Goal: Communication & Community: Answer question/provide support

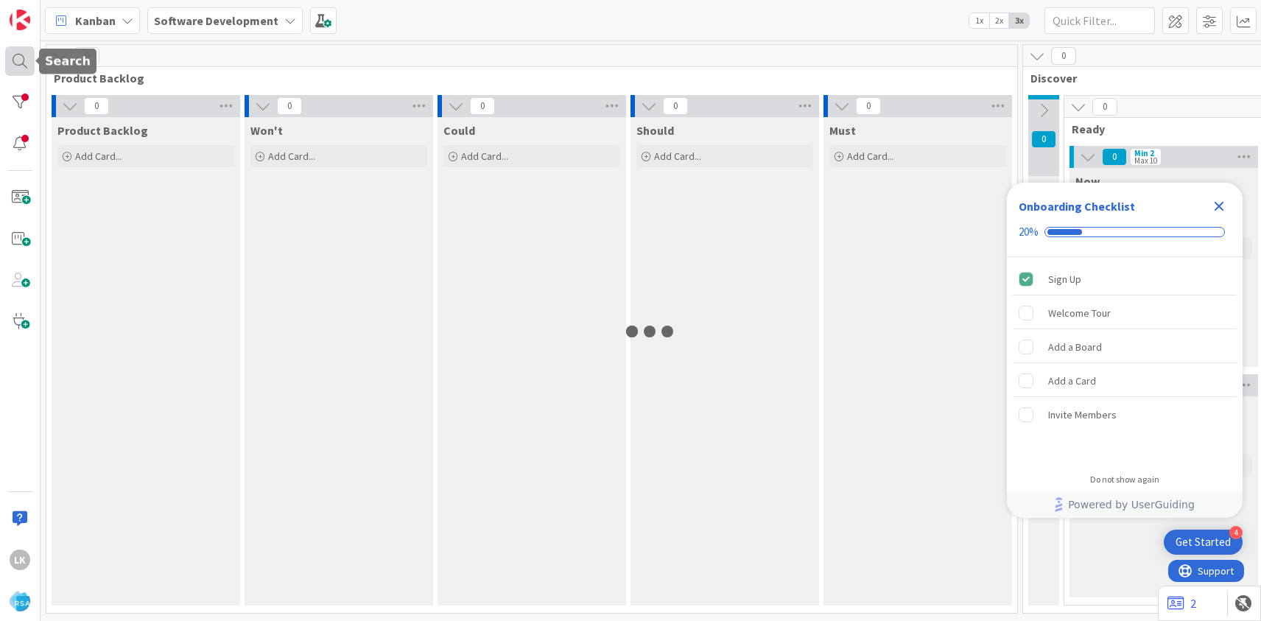
click at [24, 66] on div at bounding box center [19, 60] width 29 height 29
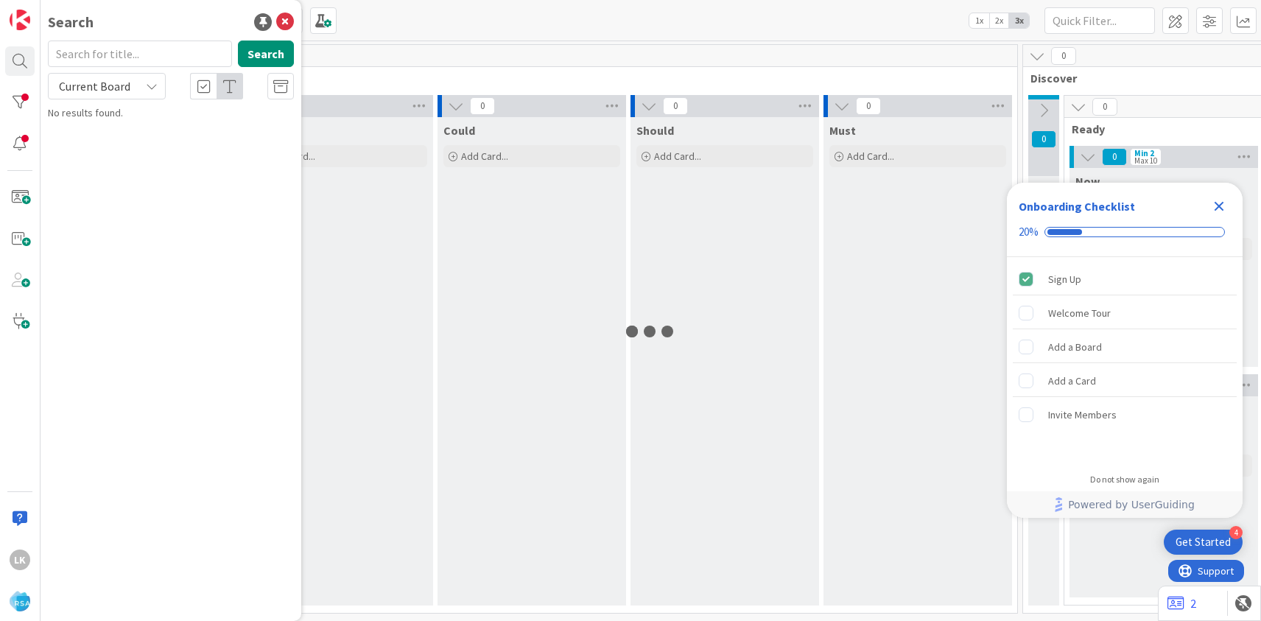
click at [105, 57] on input "text" at bounding box center [140, 54] width 184 height 27
type input "9203"
click at [126, 139] on p "Support Maintenance - 308680- Petes Fresh Market- RSA" at bounding box center [181, 137] width 225 height 31
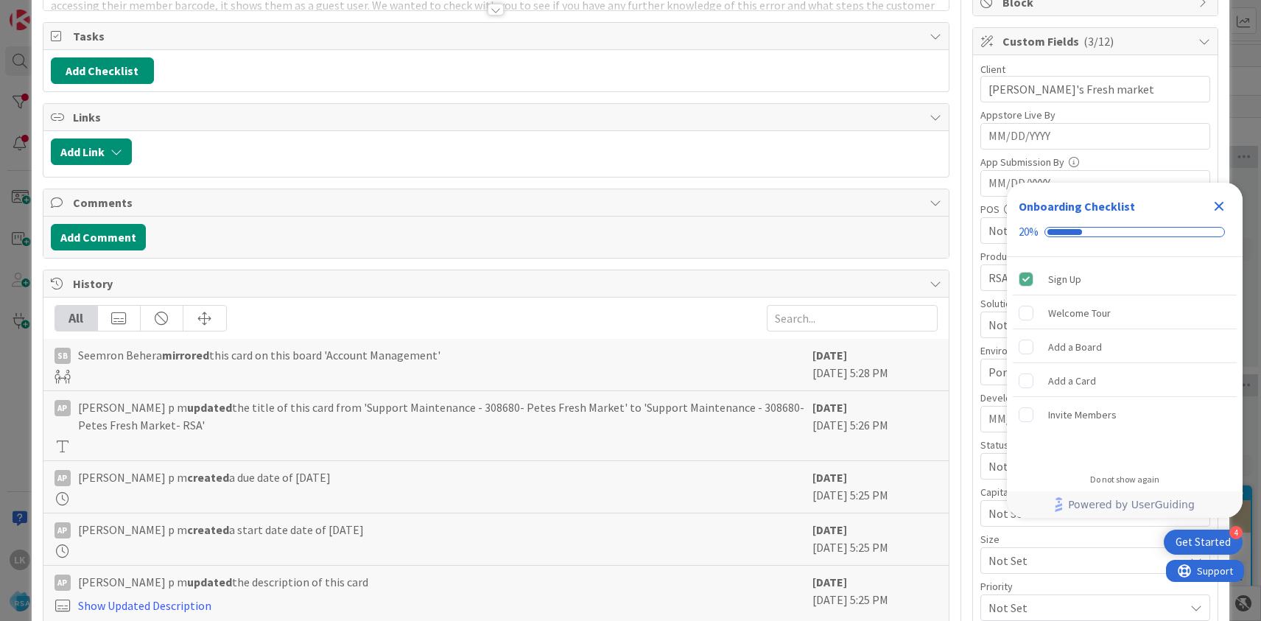
scroll to position [205, 0]
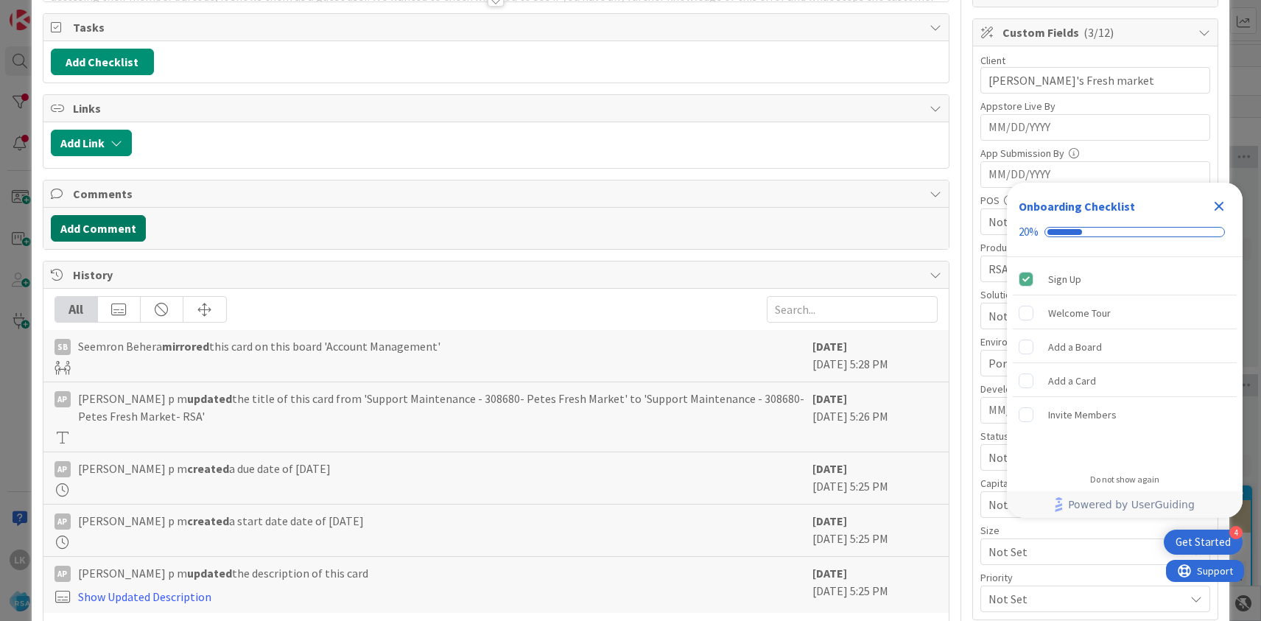
click at [113, 228] on button "Add Comment" at bounding box center [98, 228] width 95 height 27
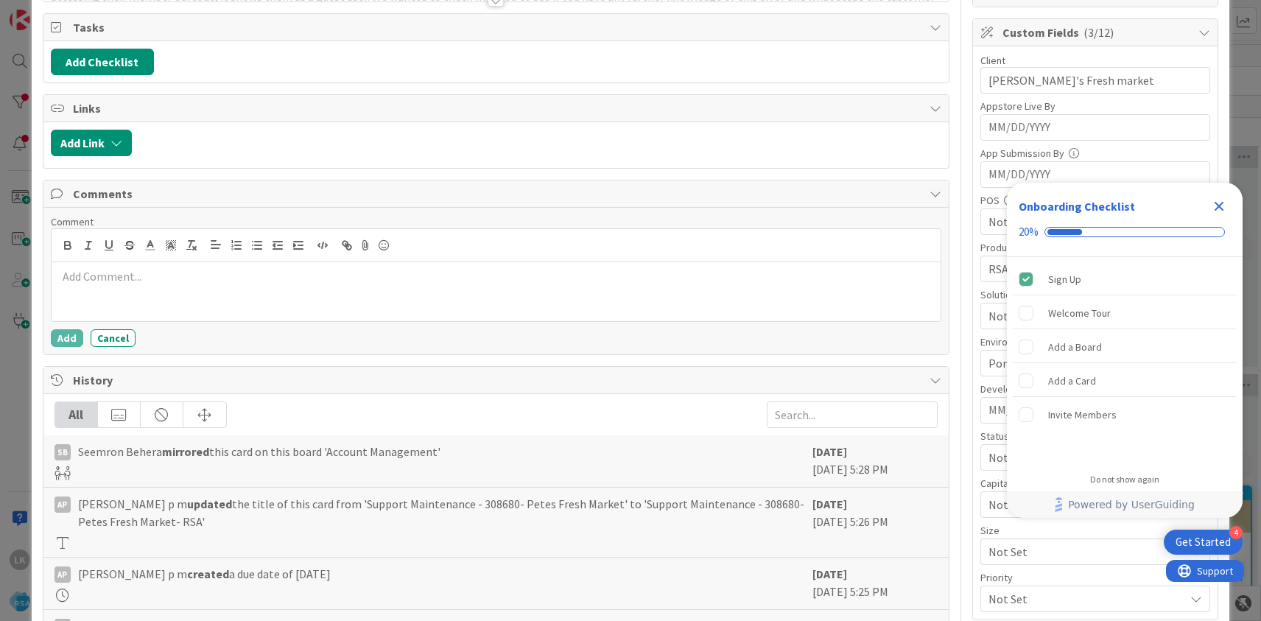
click at [130, 282] on p at bounding box center [495, 276] width 877 height 17
click at [365, 246] on icon at bounding box center [366, 245] width 18 height 21
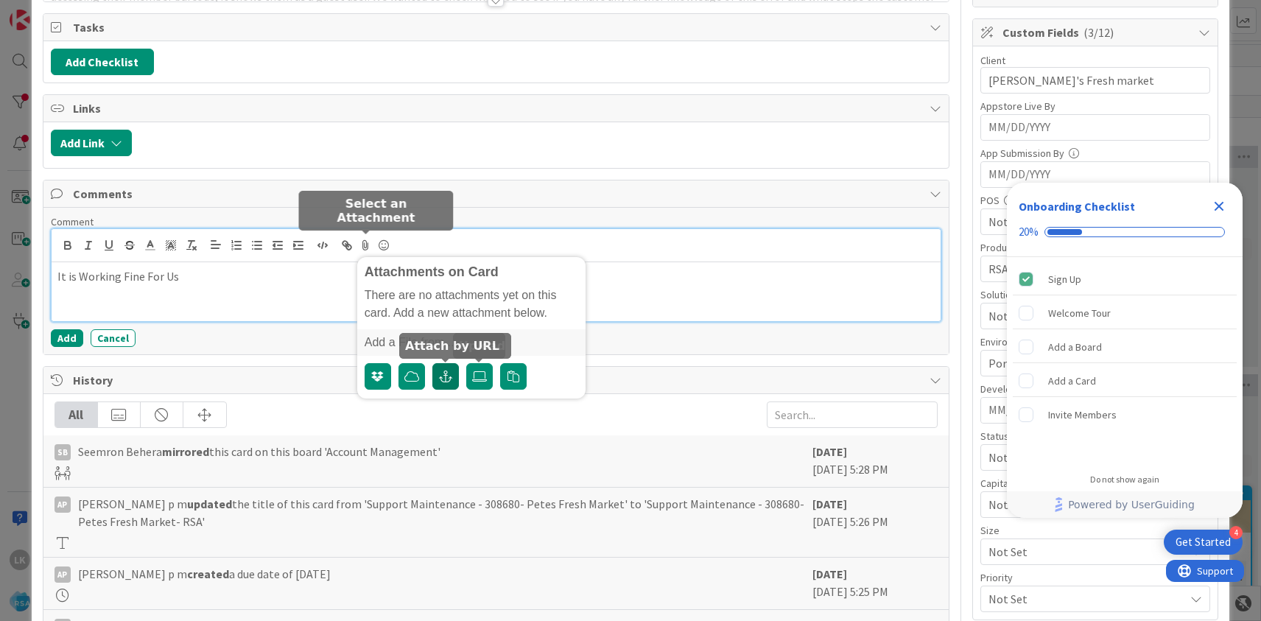
click at [453, 379] on button "button" at bounding box center [445, 376] width 27 height 27
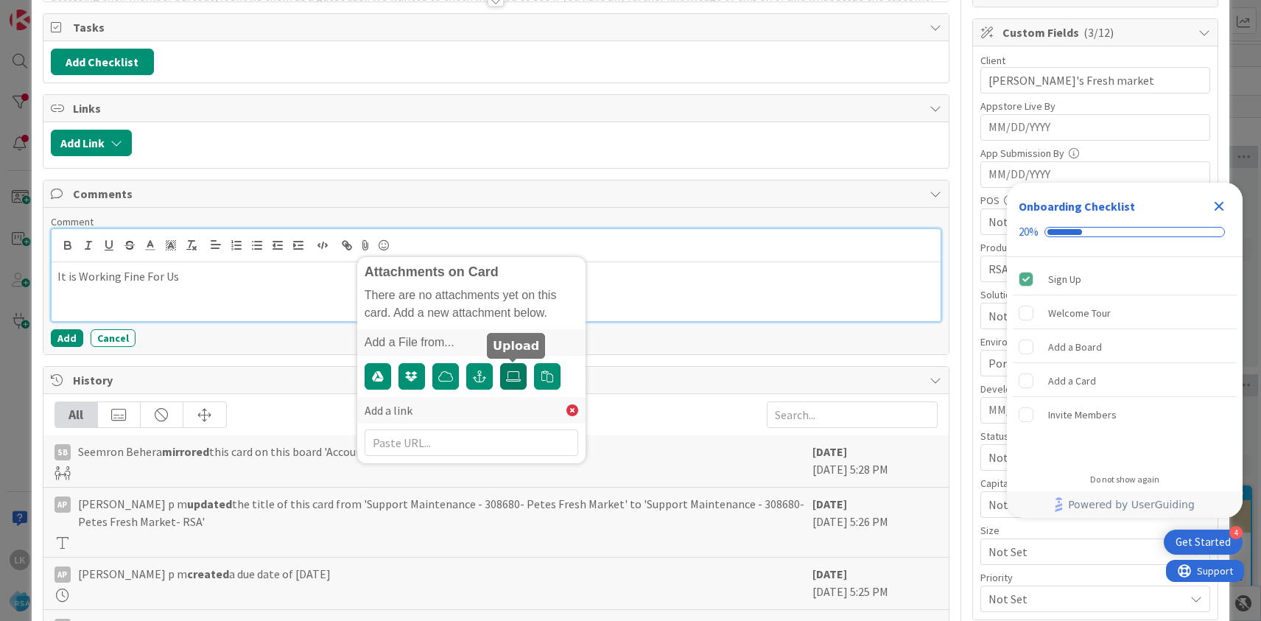
click at [519, 376] on icon at bounding box center [513, 377] width 15 height 12
click at [500, 363] on input "file" at bounding box center [500, 363] width 0 height 0
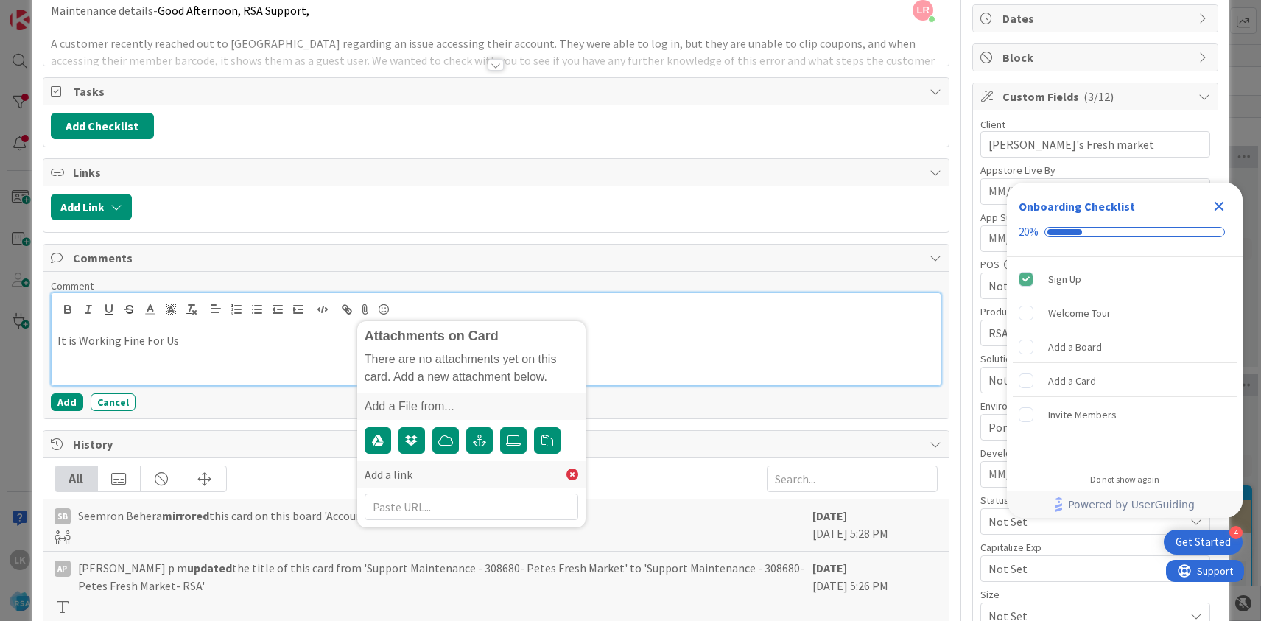
scroll to position [0, 0]
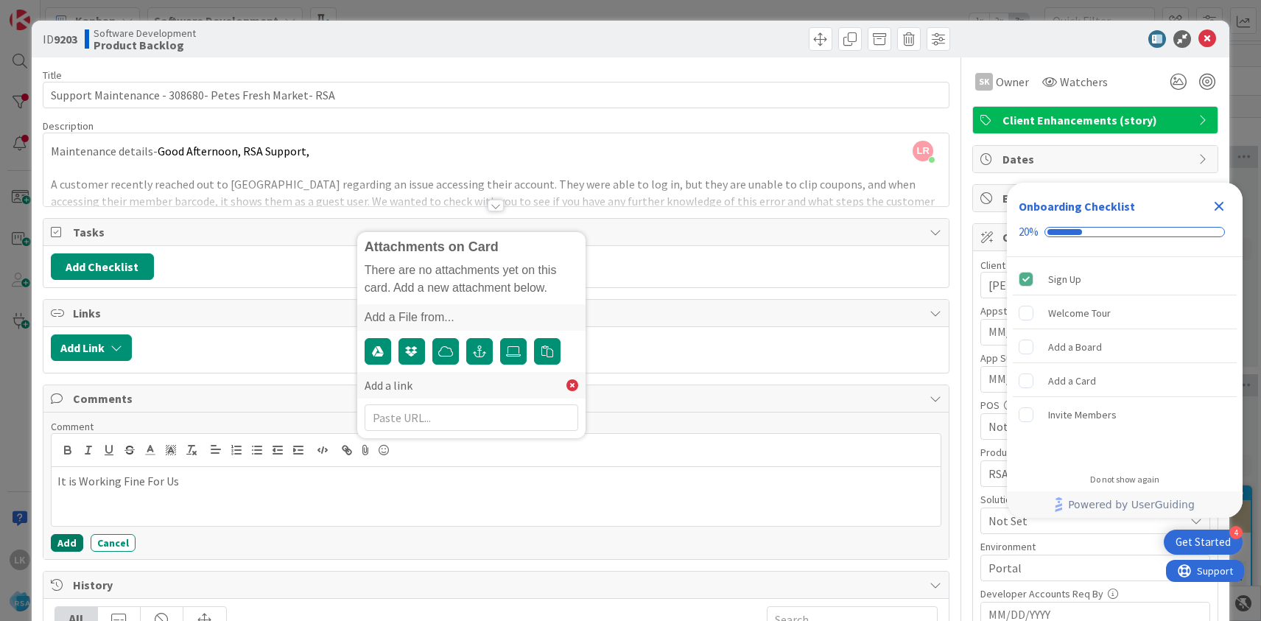
click at [65, 544] on button "Add" at bounding box center [67, 543] width 32 height 18
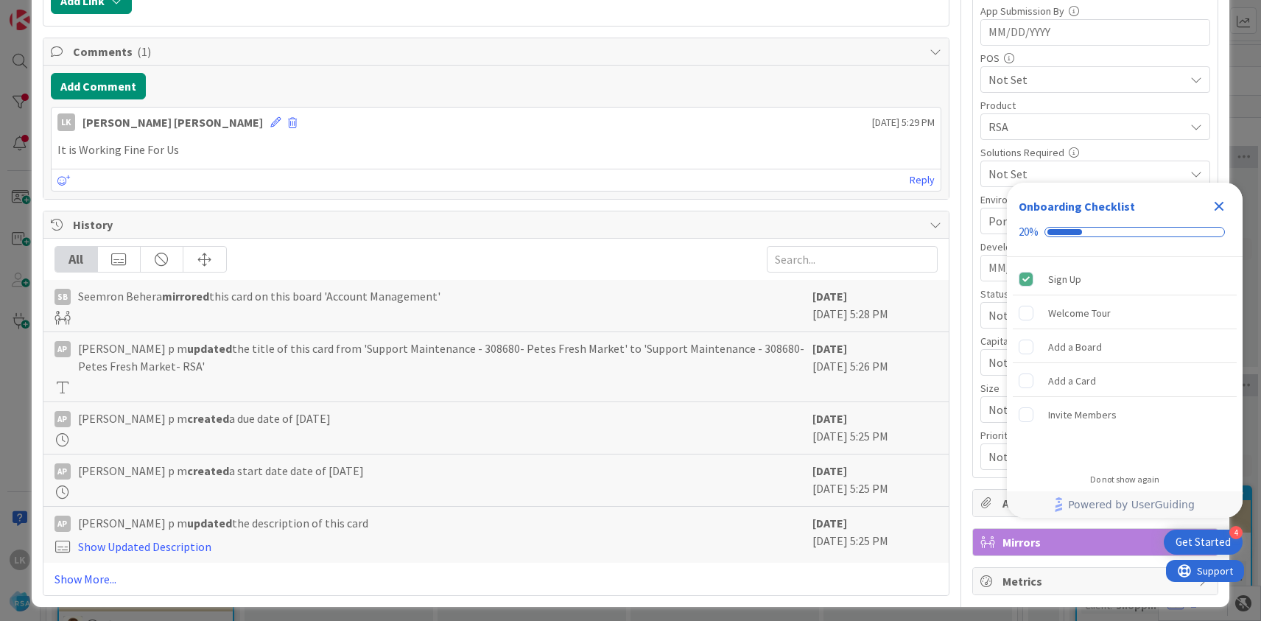
scroll to position [348, 0]
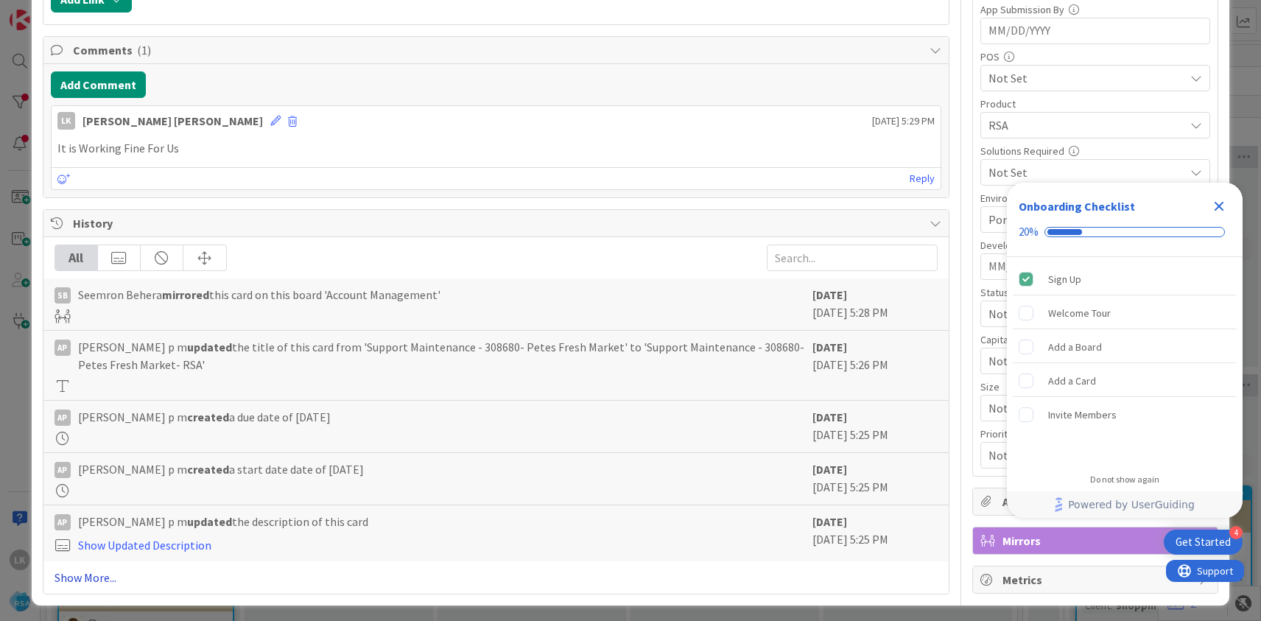
click at [87, 580] on link "Show More..." at bounding box center [496, 578] width 883 height 18
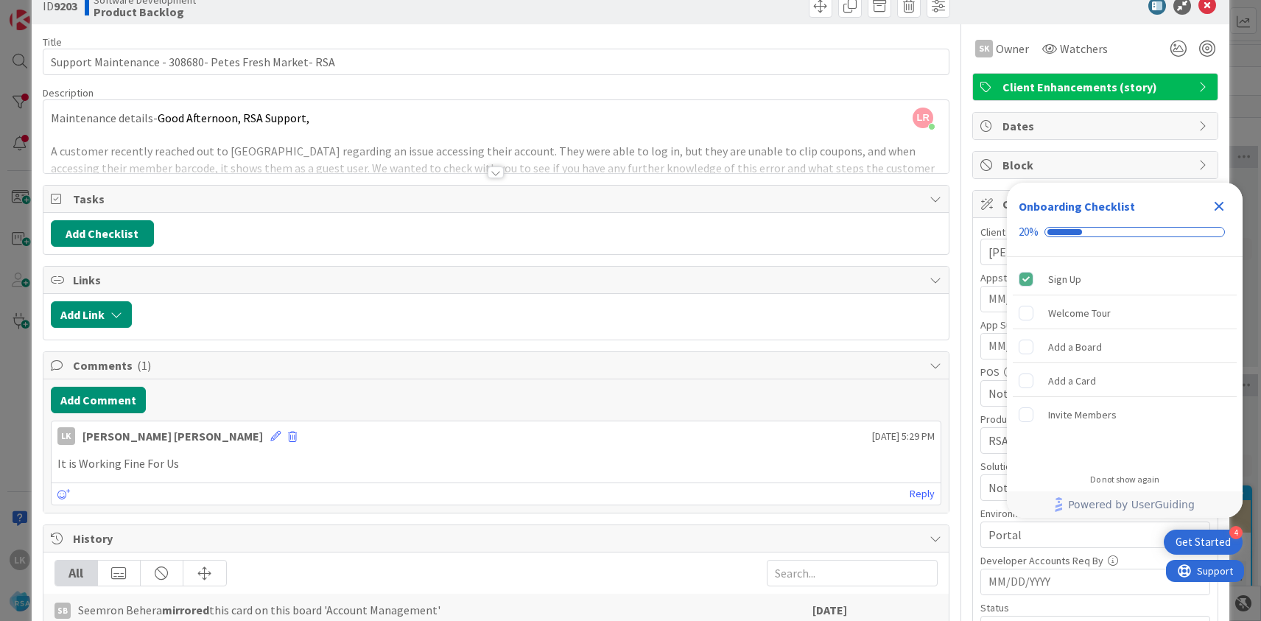
scroll to position [0, 0]
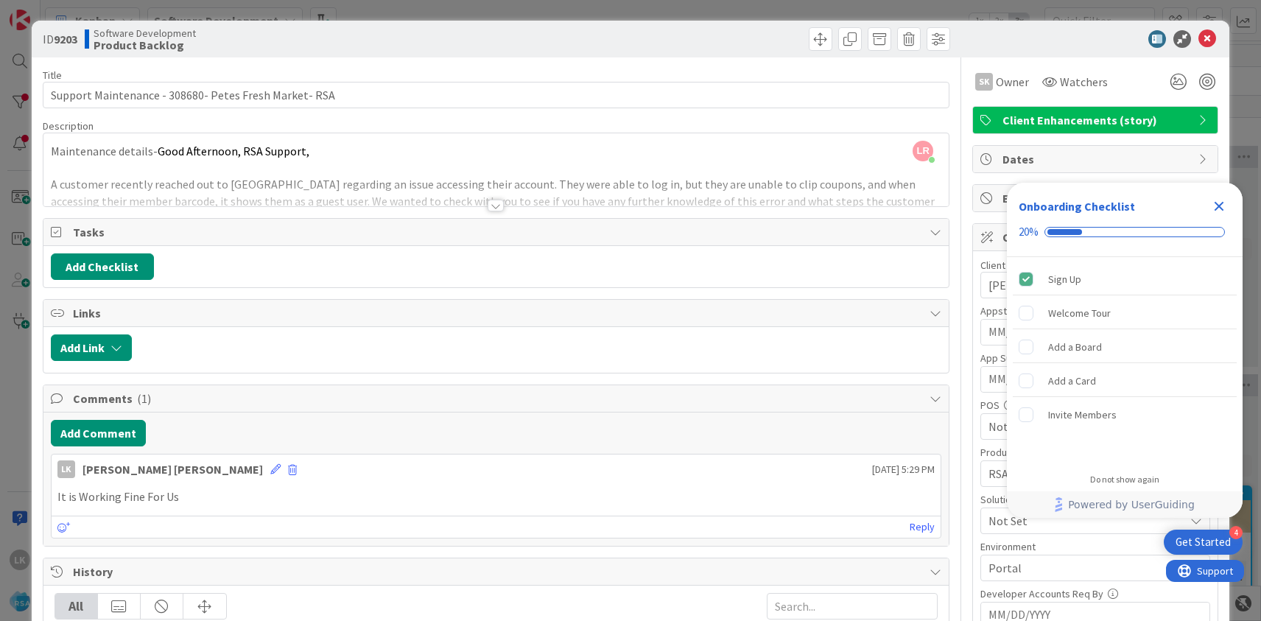
click at [1222, 206] on icon "Close Checklist" at bounding box center [1219, 206] width 18 height 18
